Goal: Navigation & Orientation: Find specific page/section

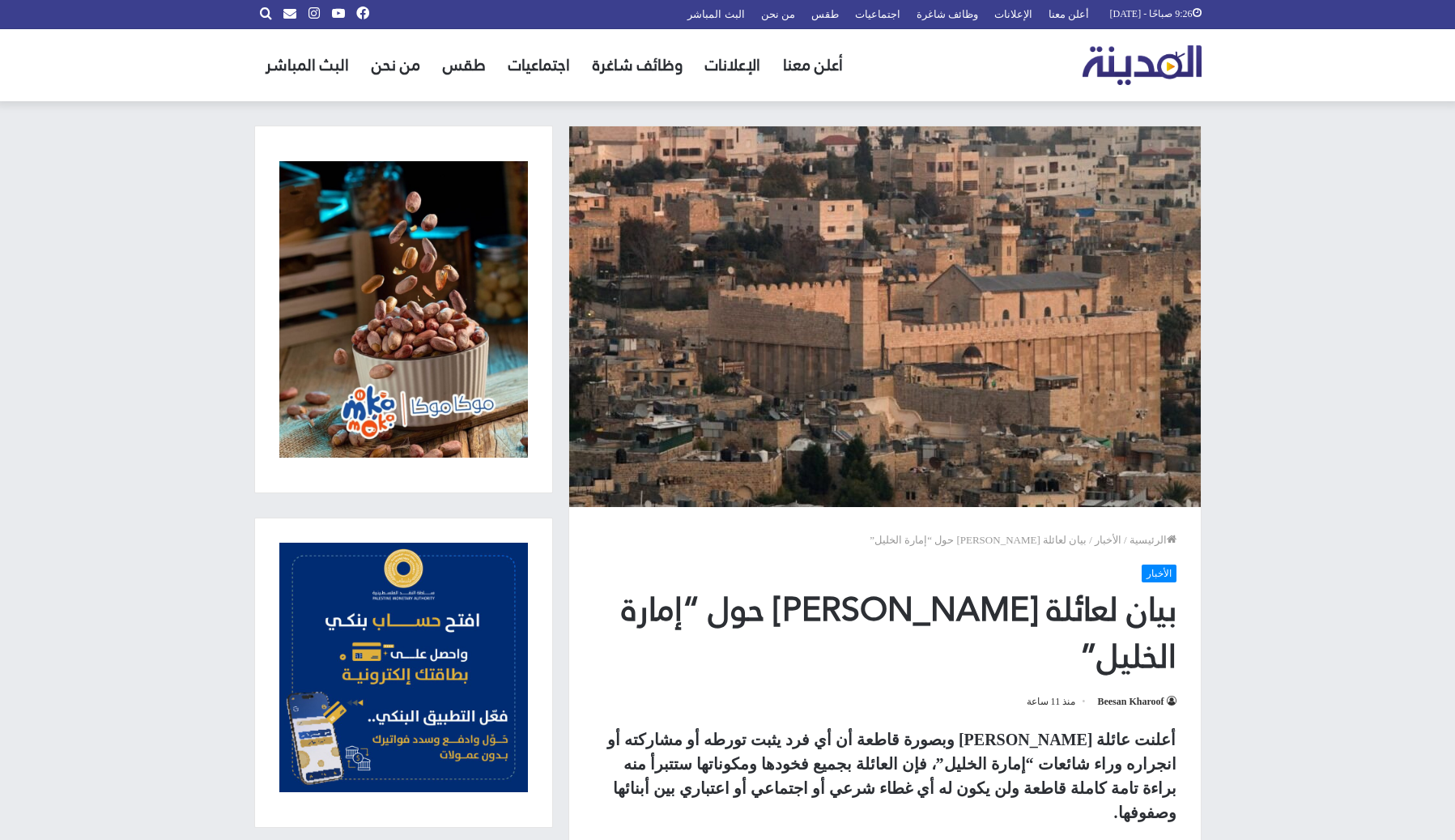
click at [1131, 61] on img "القائمة الرئيسية" at bounding box center [1142, 65] width 119 height 39
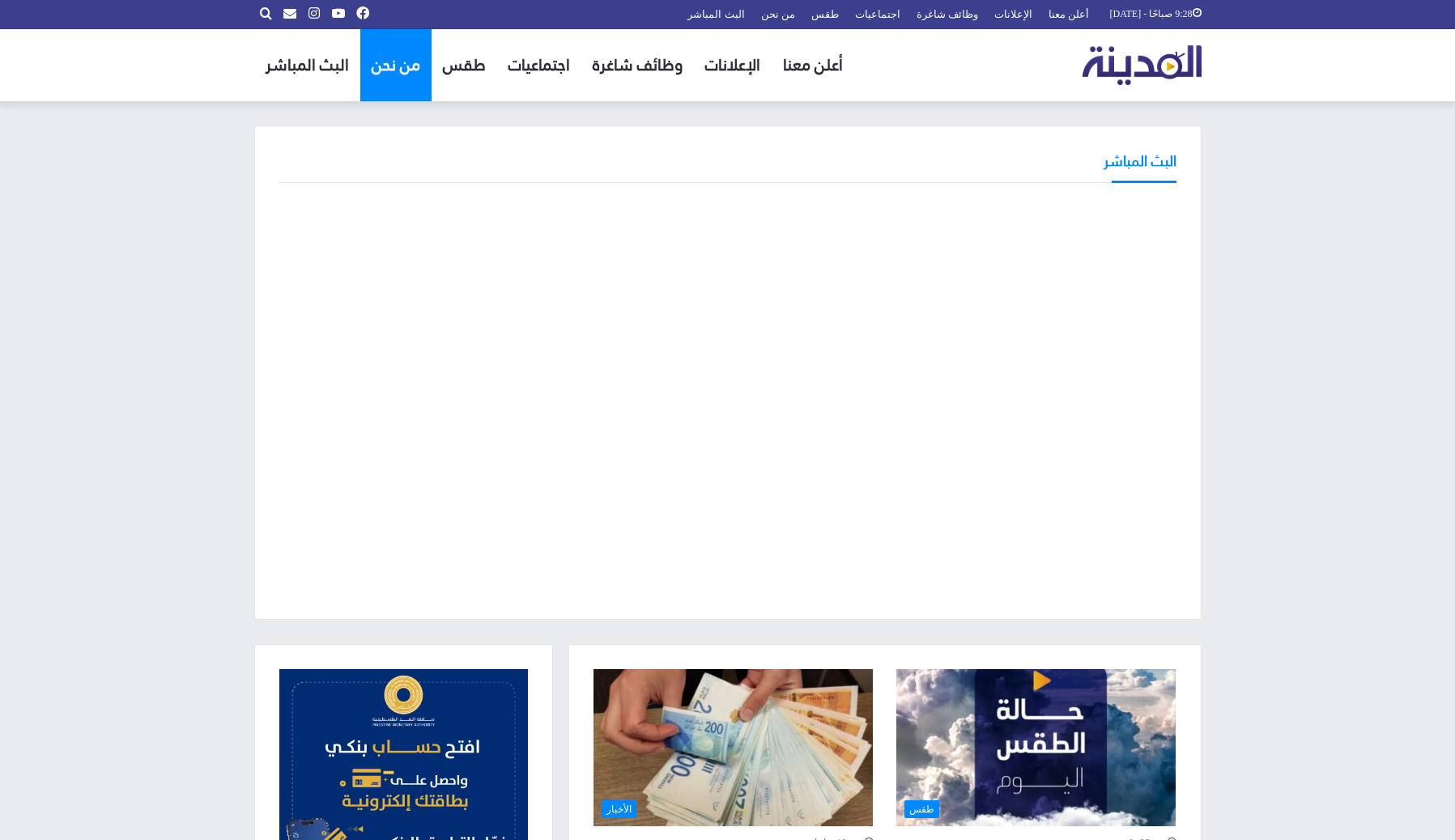
click at [402, 71] on link "من نحن" at bounding box center [396, 65] width 71 height 72
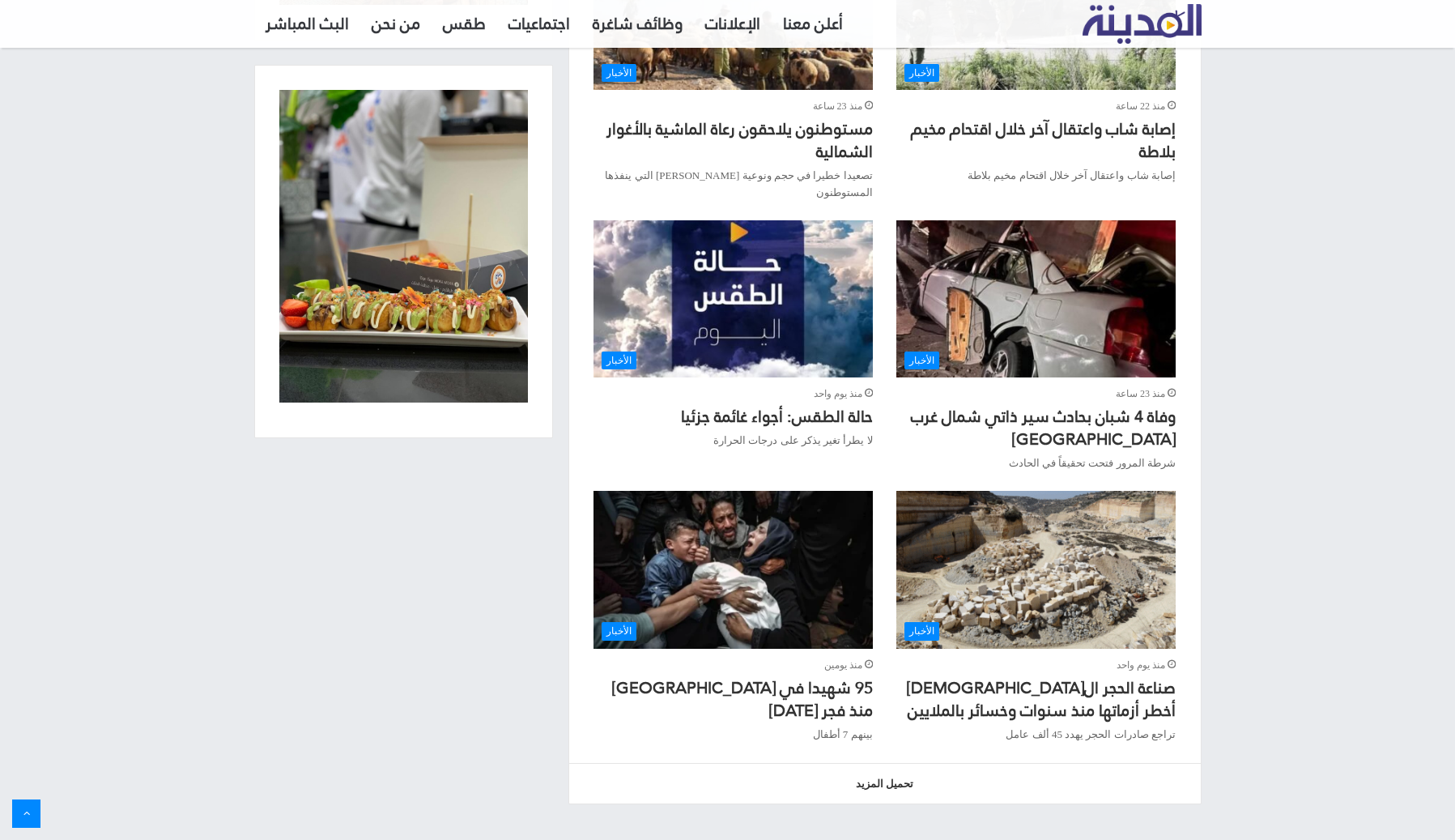
scroll to position [1352, 0]
